Goal: Transaction & Acquisition: Book appointment/travel/reservation

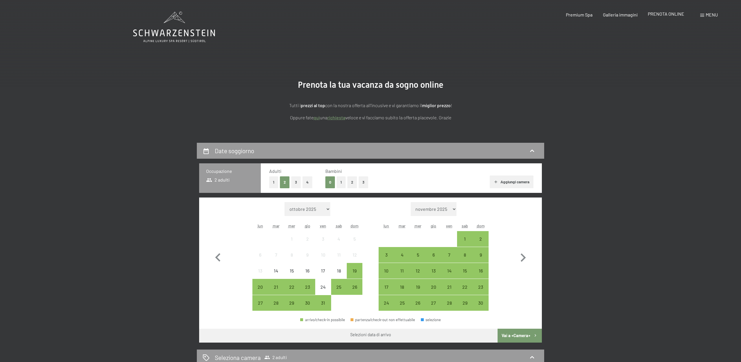
click at [674, 13] on span "PRENOTA ONLINE" at bounding box center [666, 14] width 36 height 6
click at [273, 183] on button "1" at bounding box center [273, 182] width 9 height 12
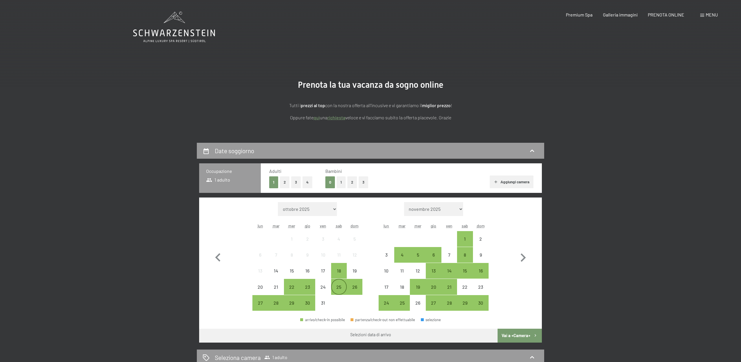
click at [343, 286] on div "25" at bounding box center [339, 292] width 14 height 14
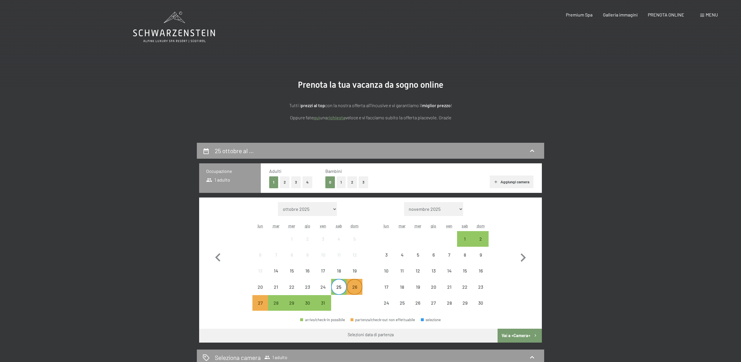
click at [358, 292] on div "26" at bounding box center [354, 292] width 14 height 14
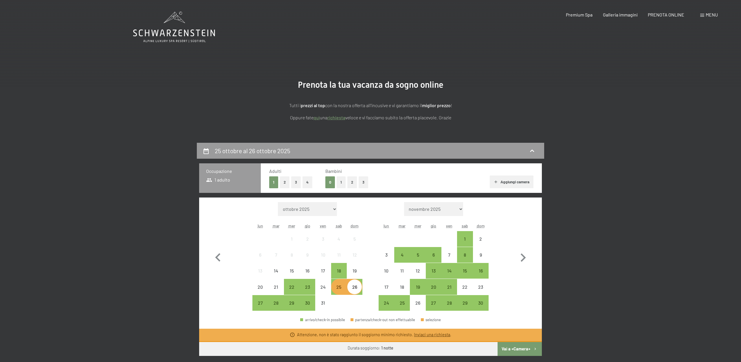
click at [526, 349] on button "Vai a «Camera»" at bounding box center [520, 349] width 44 height 14
